Goal: Transaction & Acquisition: Purchase product/service

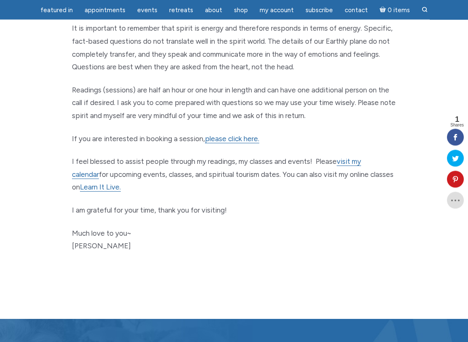
scroll to position [478, 0]
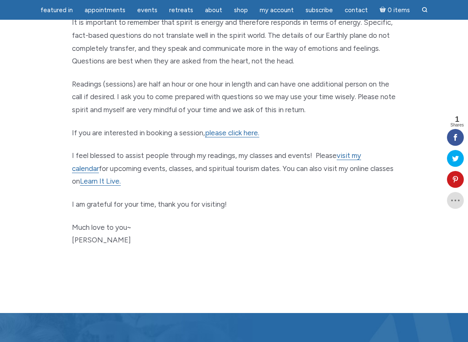
click at [225, 129] on link "please click here." at bounding box center [232, 133] width 54 height 9
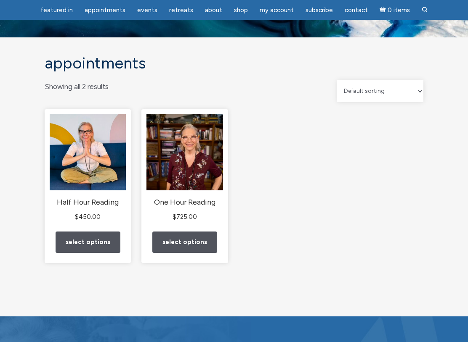
scroll to position [30, 0]
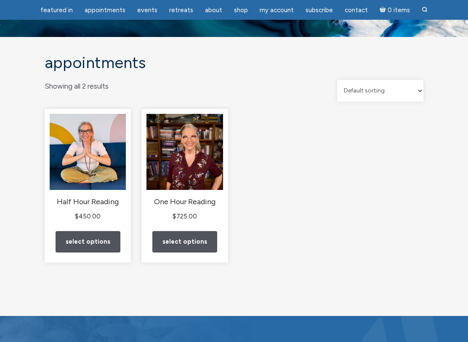
click at [76, 243] on link "Select options" at bounding box center [88, 242] width 65 height 21
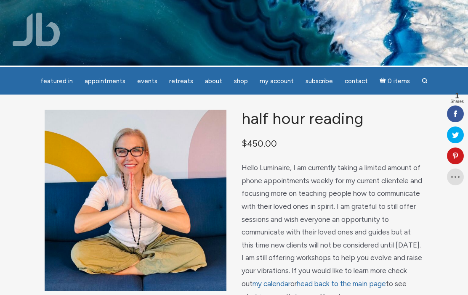
scroll to position [1, 0]
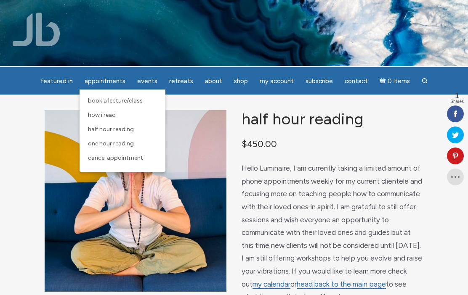
click at [133, 128] on span "Half Hour Reading" at bounding box center [111, 129] width 46 height 7
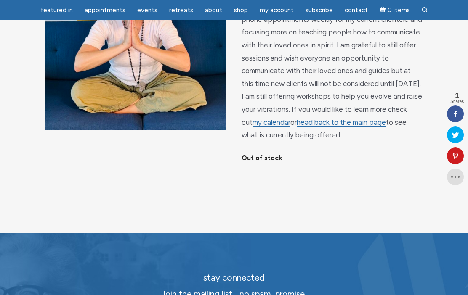
scroll to position [135, 0]
